Goal: Transaction & Acquisition: Purchase product/service

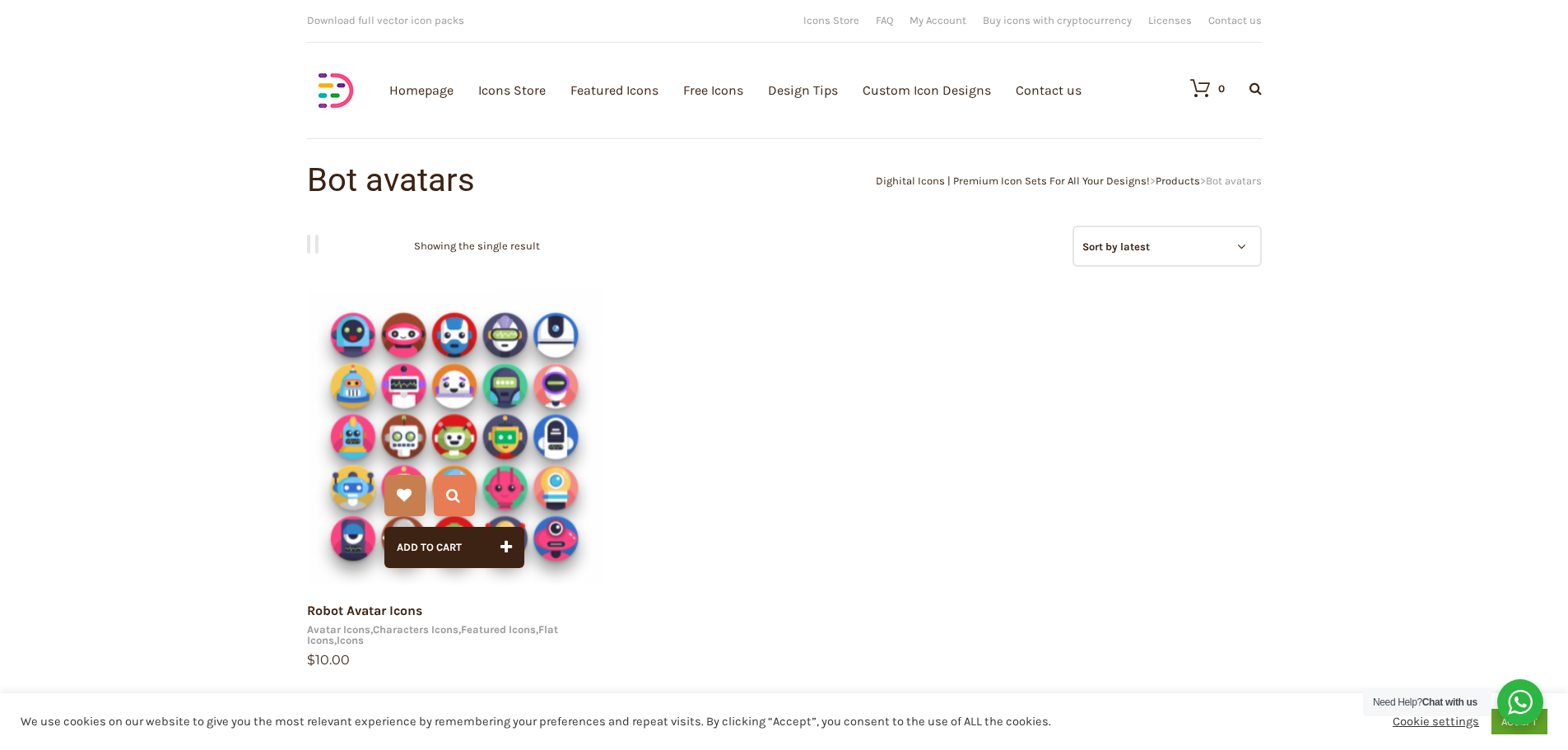
click at [431, 353] on img at bounding box center [455, 436] width 296 height 296
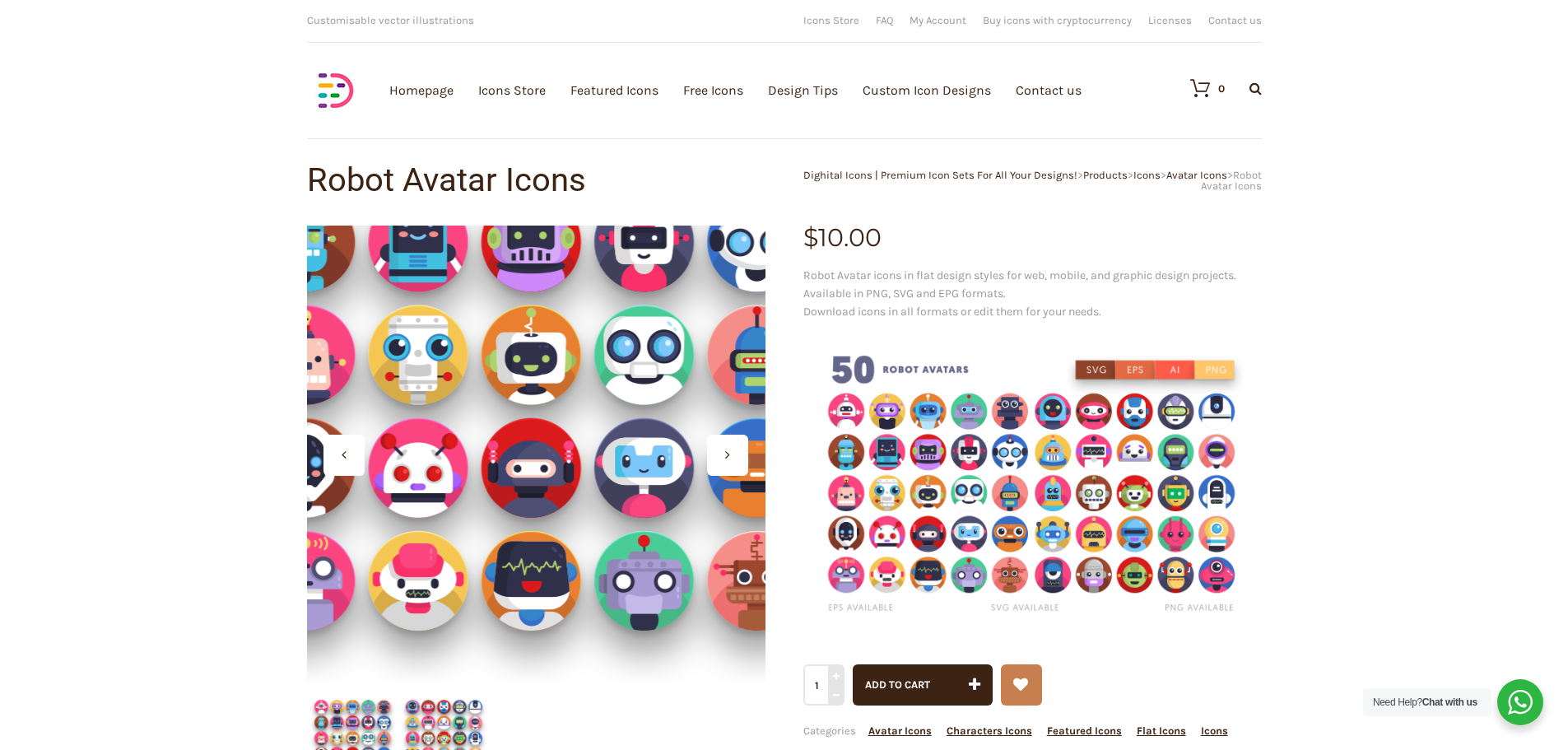
click at [539, 591] on div at bounding box center [536, 455] width 458 height 458
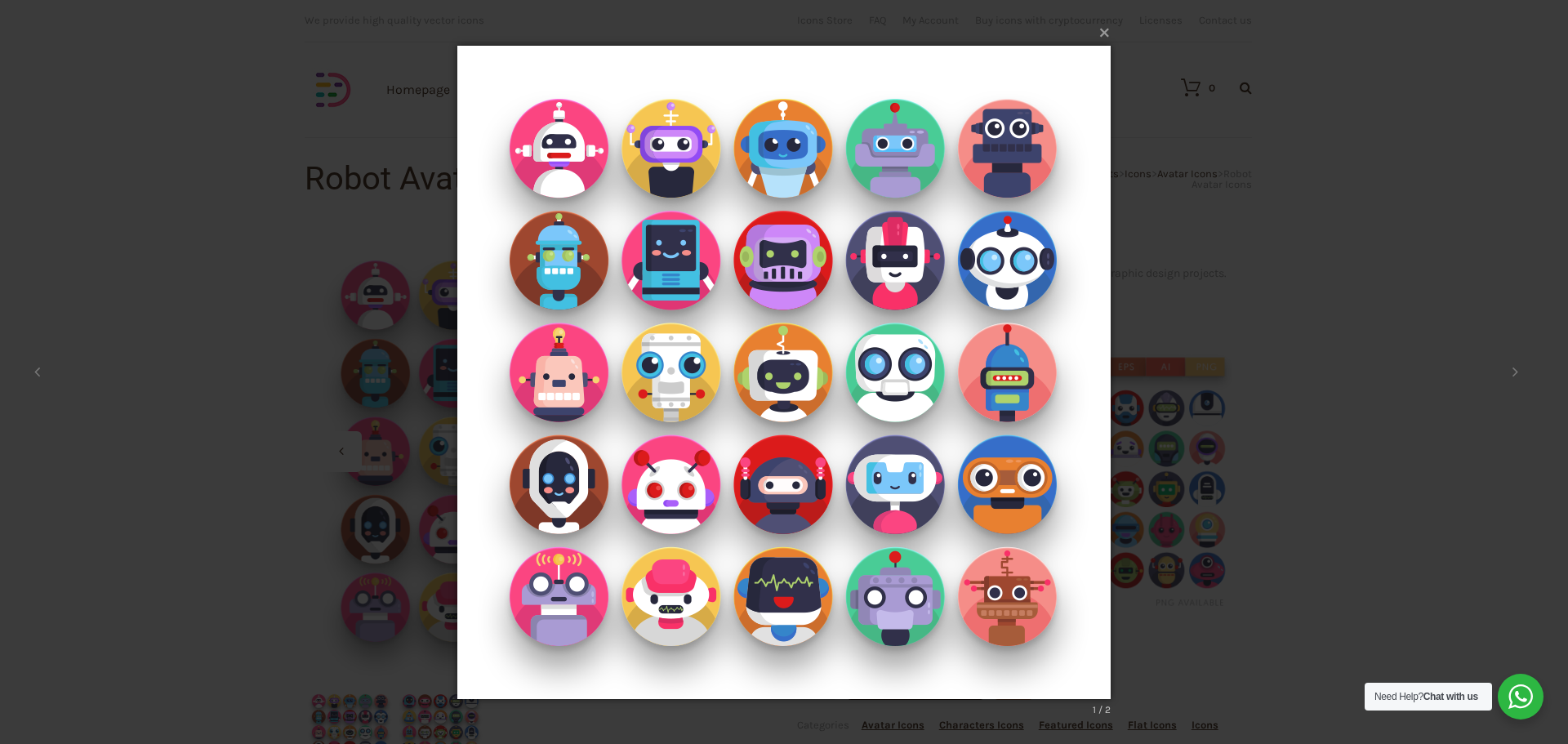
click at [1095, 33] on button "×" at bounding box center [789, 31] width 654 height 36
